Goal: Navigation & Orientation: Find specific page/section

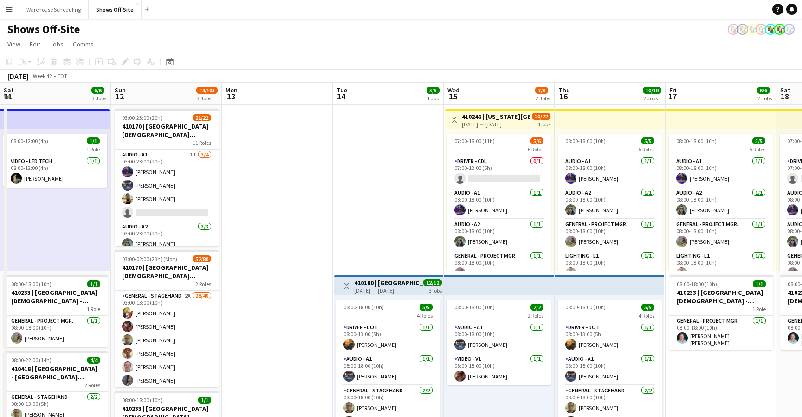
scroll to position [0, 364]
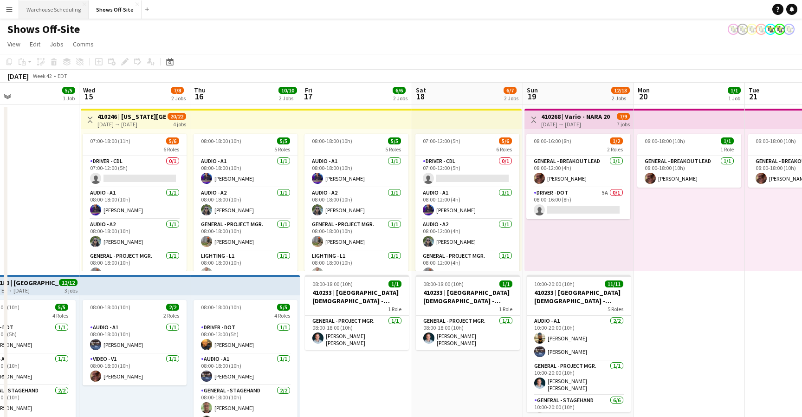
click at [61, 8] on button "Warehouse Scheduling Close" at bounding box center [54, 9] width 70 height 18
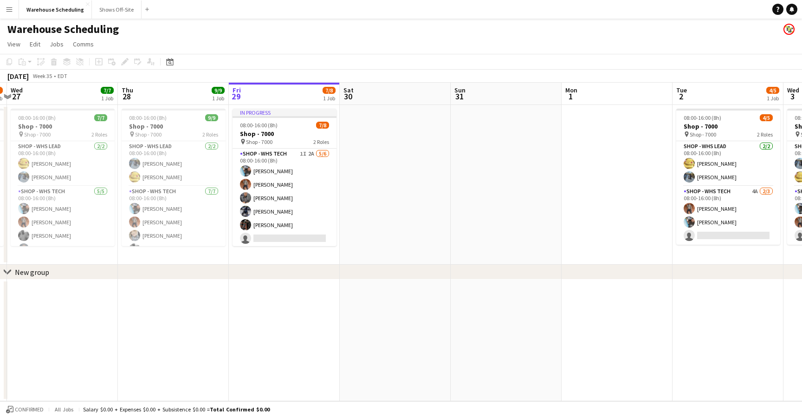
scroll to position [0, 213]
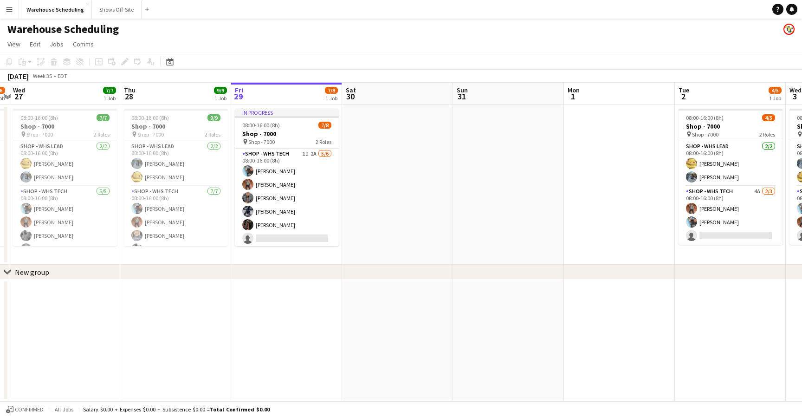
drag, startPoint x: 234, startPoint y: 217, endPoint x: 355, endPoint y: 217, distance: 120.2
click at [355, 217] on app-calendar-viewport "Mon 25 5/5 1 Job Tue 26 5/6 1 Job Wed 27 7/7 1 Job Thu 28 9/9 1 Job Fri 29 7/8 …" at bounding box center [401, 242] width 802 height 318
click at [53, 16] on button "Warehouse Scheduling Close" at bounding box center [55, 9] width 73 height 18
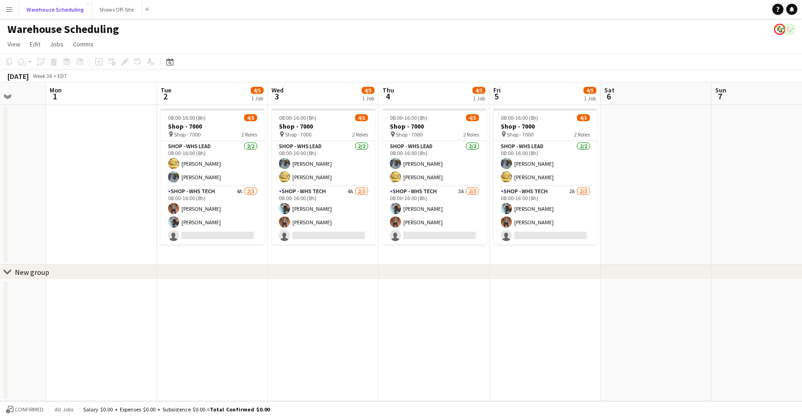
scroll to position [0, 211]
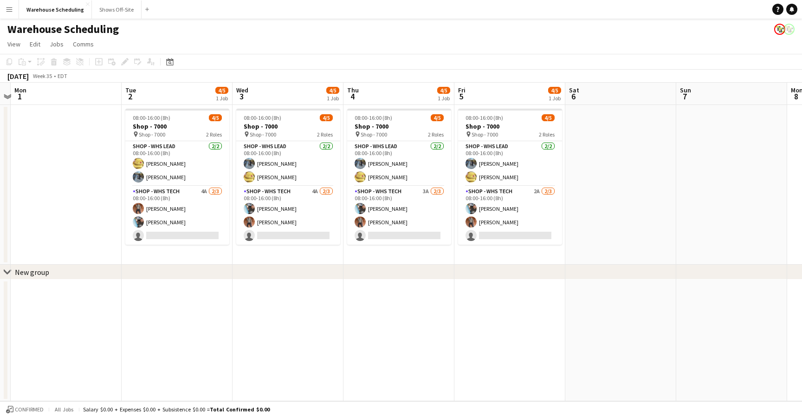
click at [114, 19] on div "Warehouse Scheduling" at bounding box center [401, 28] width 802 height 18
click at [114, 9] on button "Shows Off-Site Close" at bounding box center [117, 9] width 50 height 18
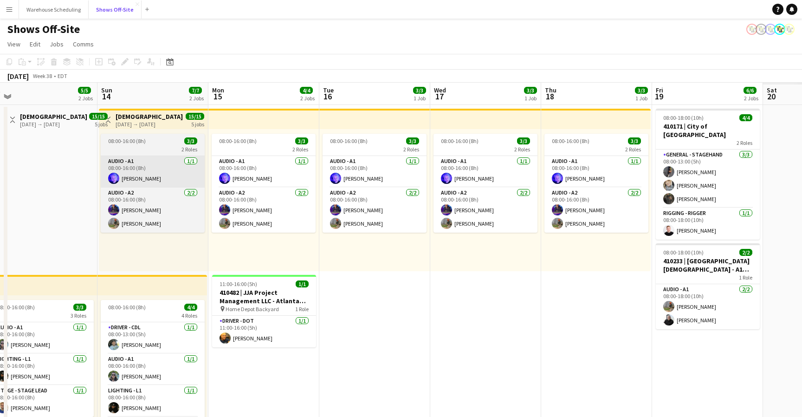
scroll to position [0, 418]
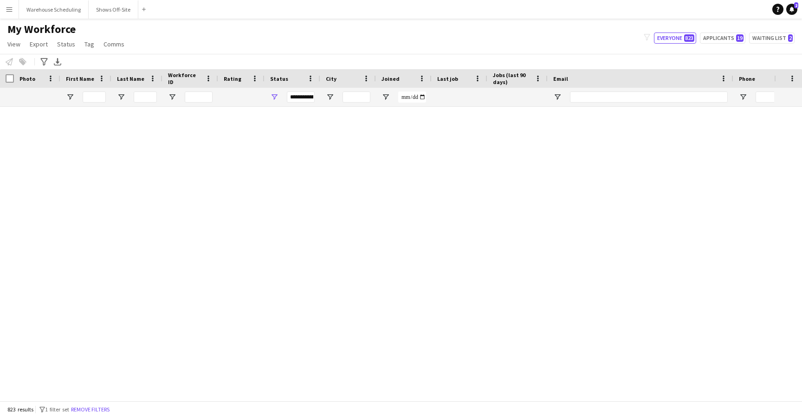
scroll to position [2572, 0]
